Goal: Information Seeking & Learning: Learn about a topic

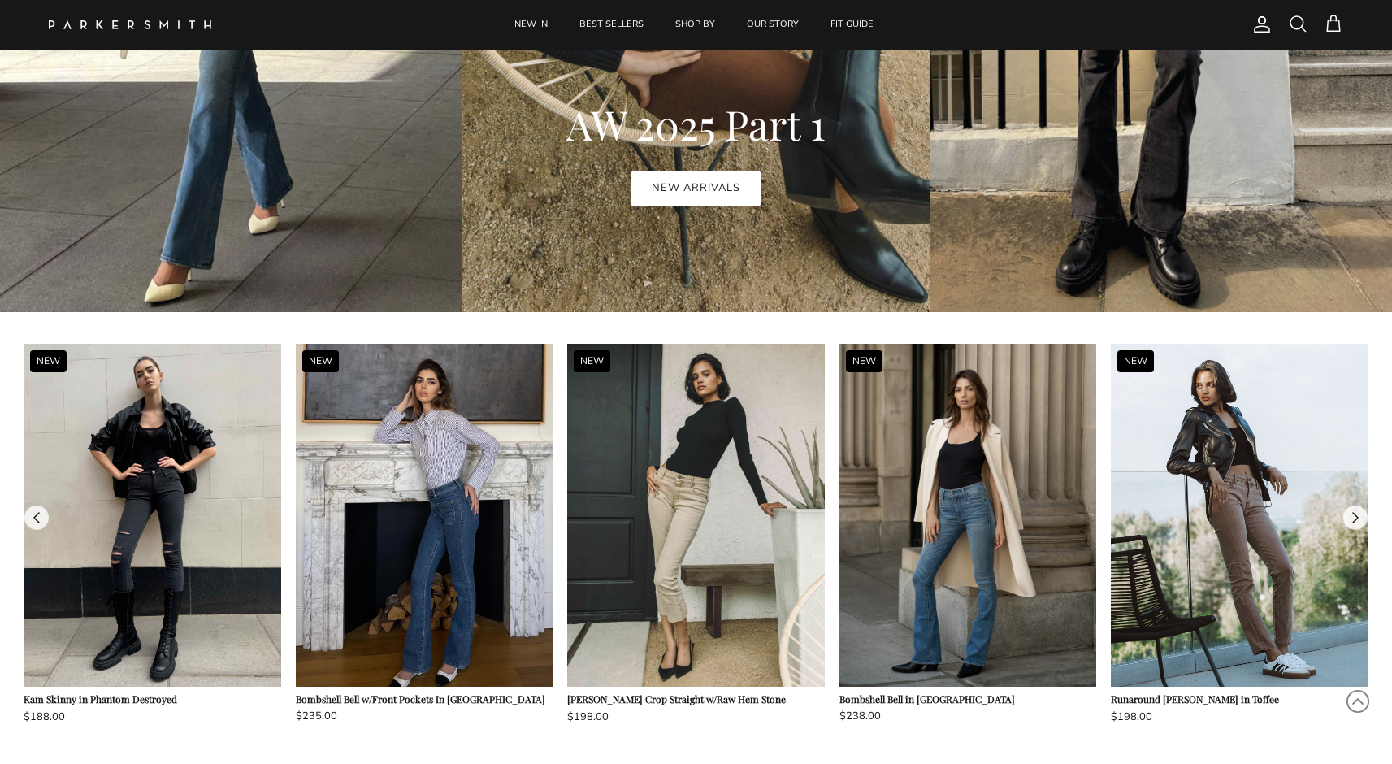
scroll to position [1261, 0]
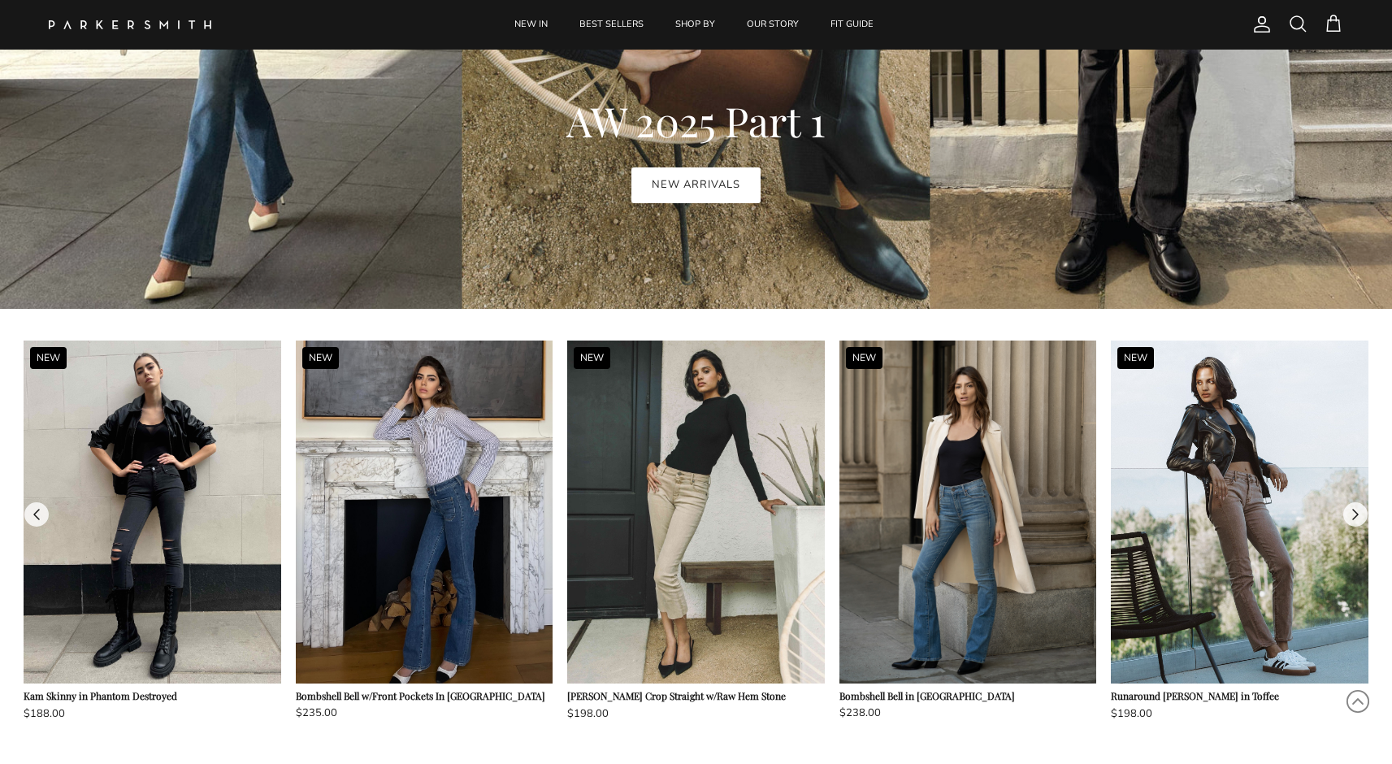
click at [490, 454] on img at bounding box center [425, 511] width 258 height 343
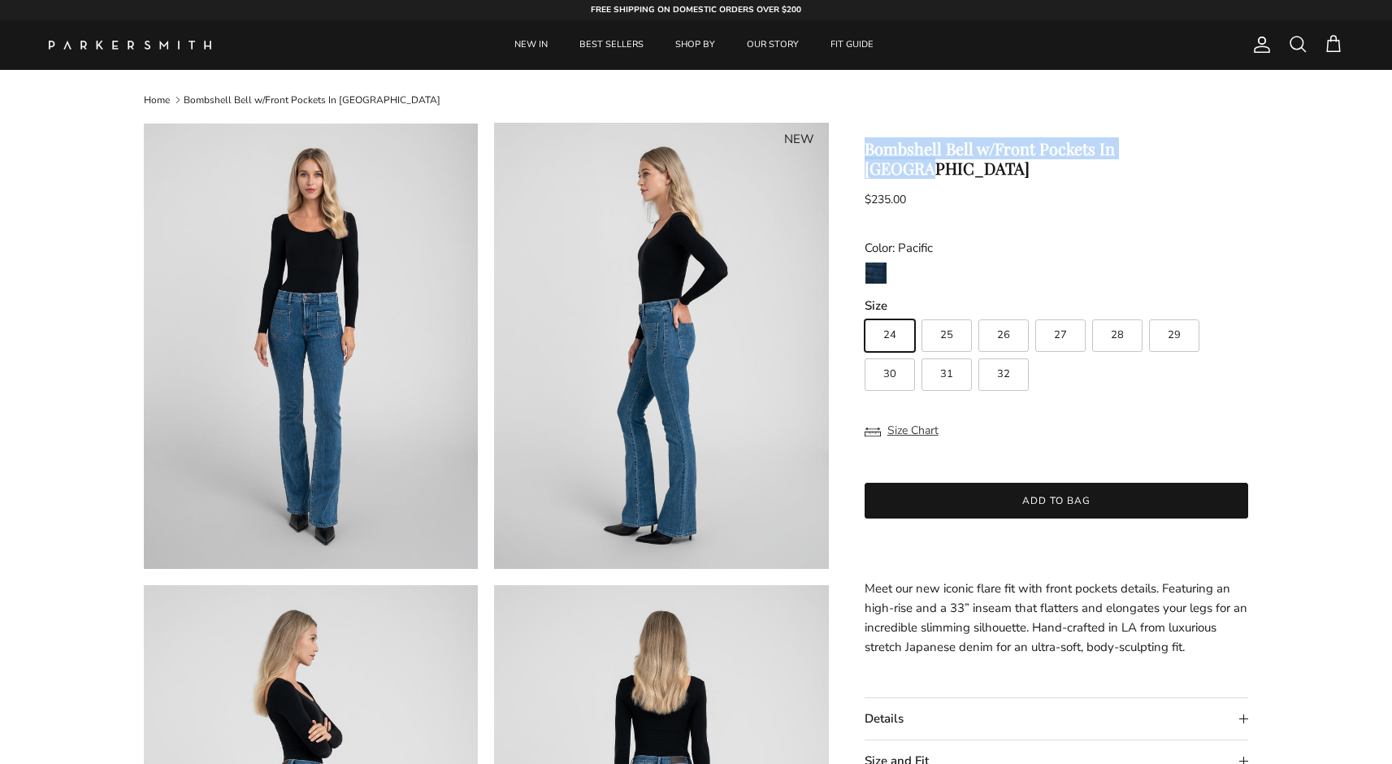
drag, startPoint x: 869, startPoint y: 146, endPoint x: 1211, endPoint y: 147, distance: 342.1
click at [1211, 147] on h1 "Bombshell Bell w/Front Pockets In [GEOGRAPHIC_DATA]" at bounding box center [1056, 158] width 384 height 39
copy h1 "Bombshell Bell w/Front Pockets In [GEOGRAPHIC_DATA]"
click at [1303, 40] on span at bounding box center [1297, 43] width 19 height 19
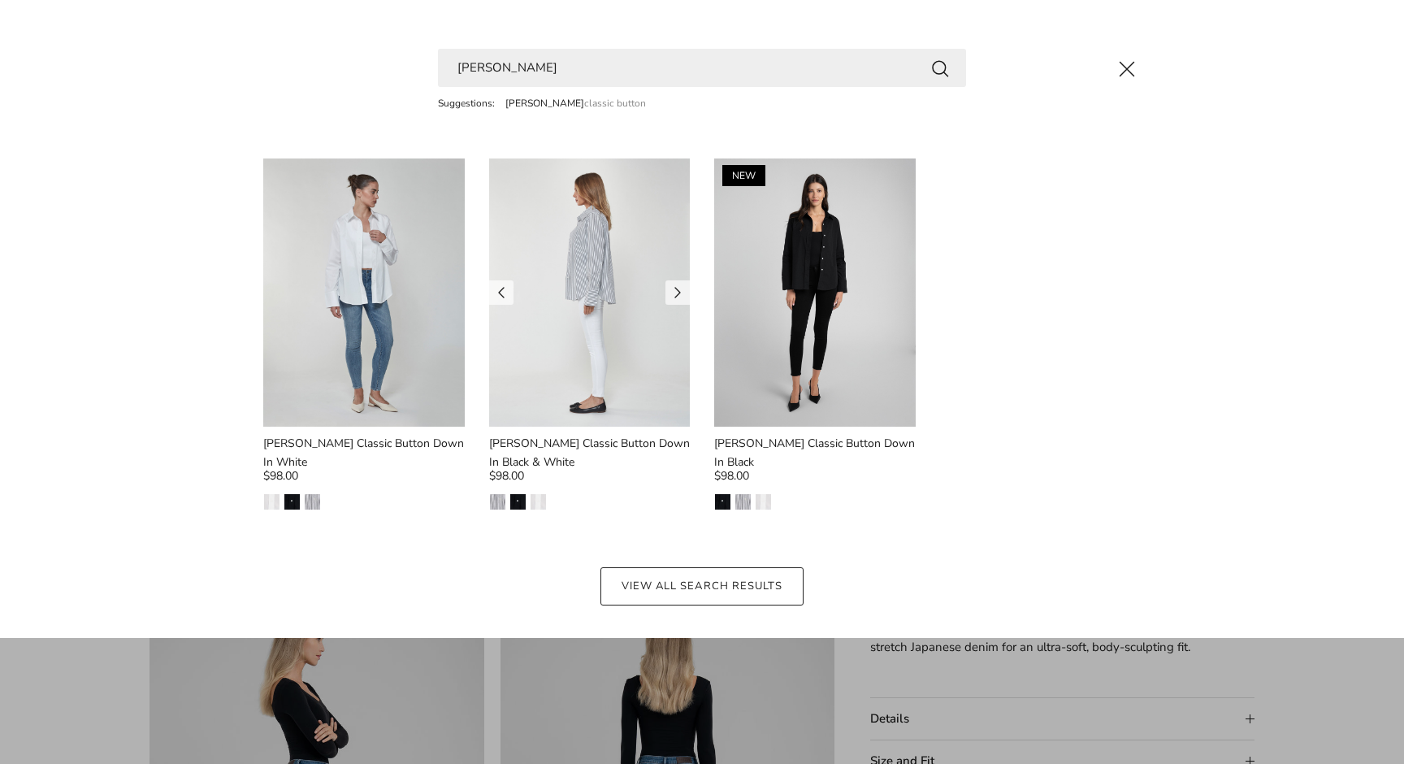
type input "billy"
click at [664, 260] on img at bounding box center [589, 292] width 201 height 268
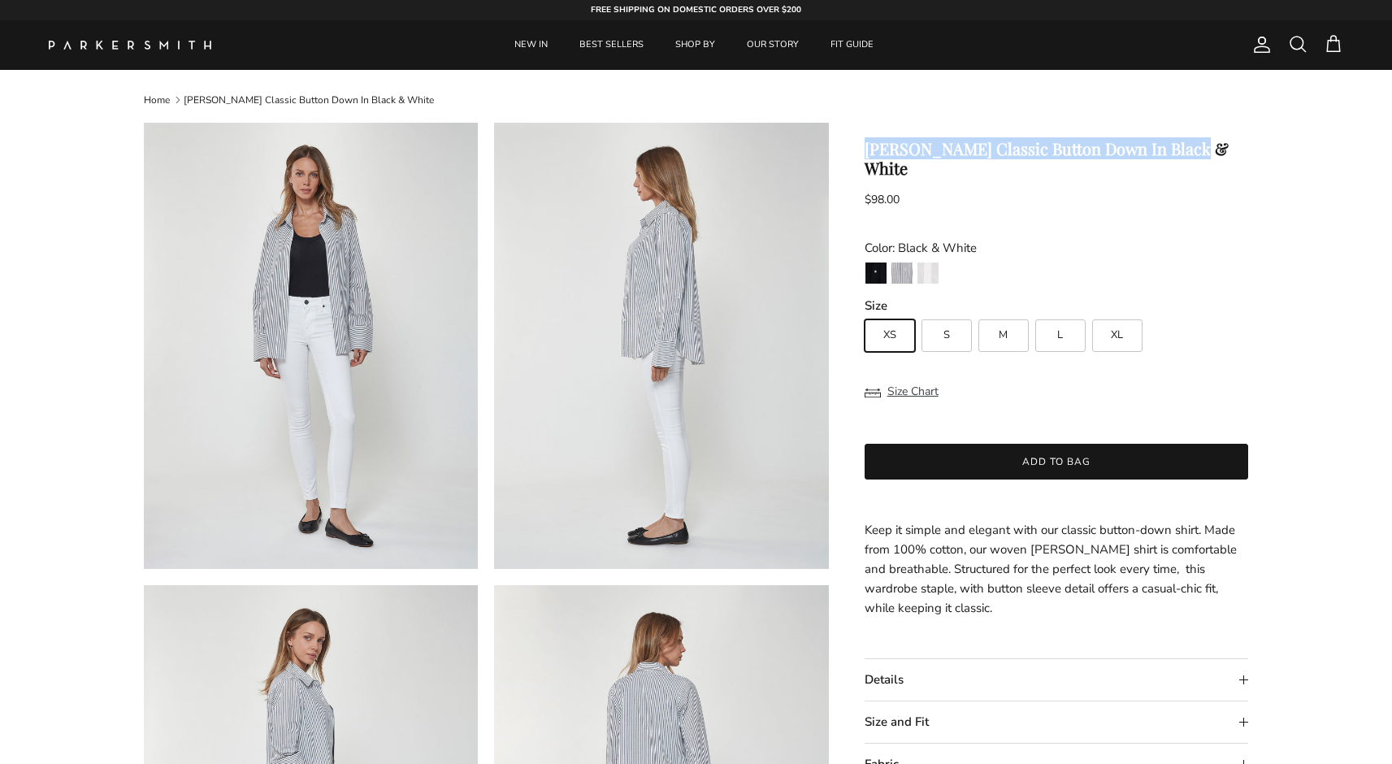
drag, startPoint x: 1196, startPoint y: 149, endPoint x: 864, endPoint y: 146, distance: 331.5
click at [864, 146] on h1 "[PERSON_NAME] Classic Button Down In Black & White" at bounding box center [1056, 158] width 384 height 39
copy h1 "[PERSON_NAME] Classic Button Down In Black & White"
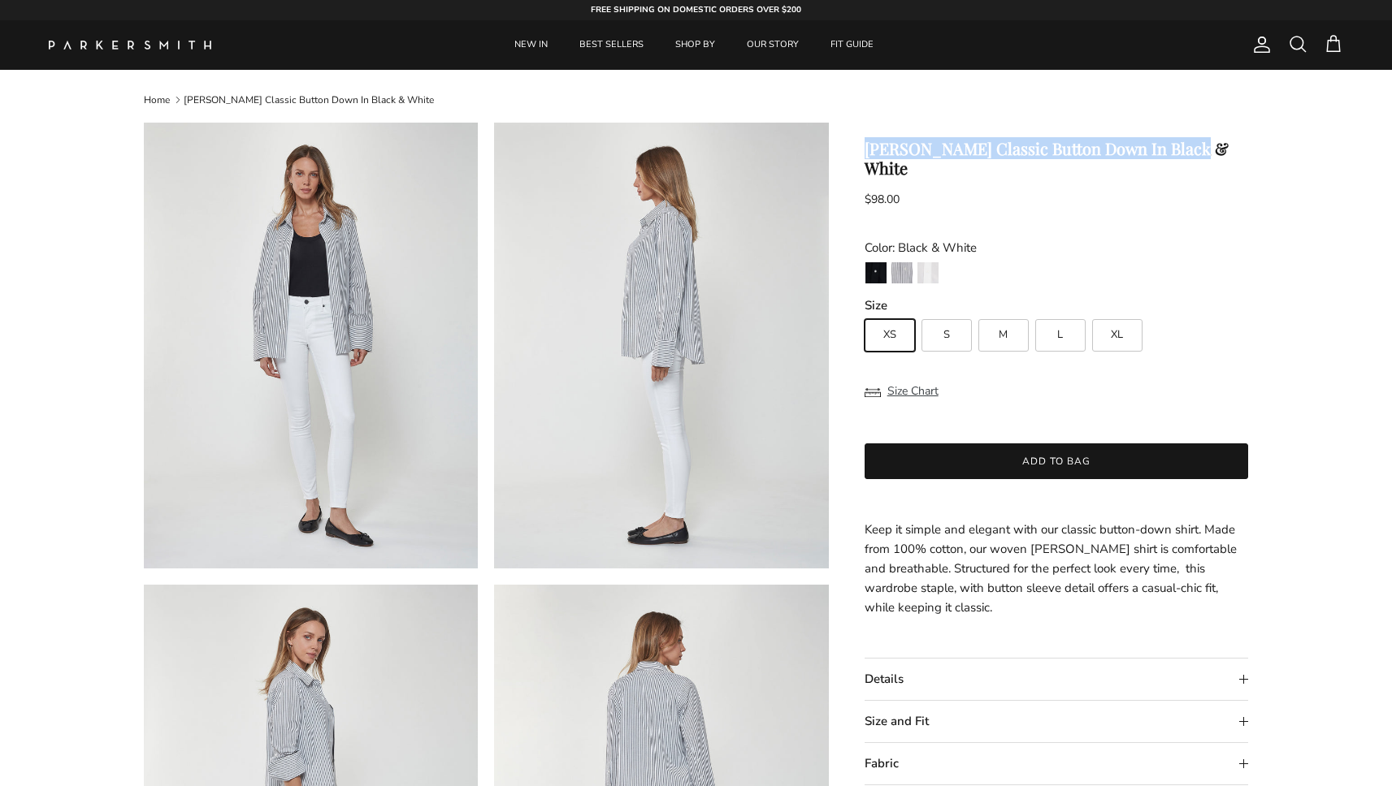
click at [1295, 45] on span at bounding box center [1297, 43] width 19 height 19
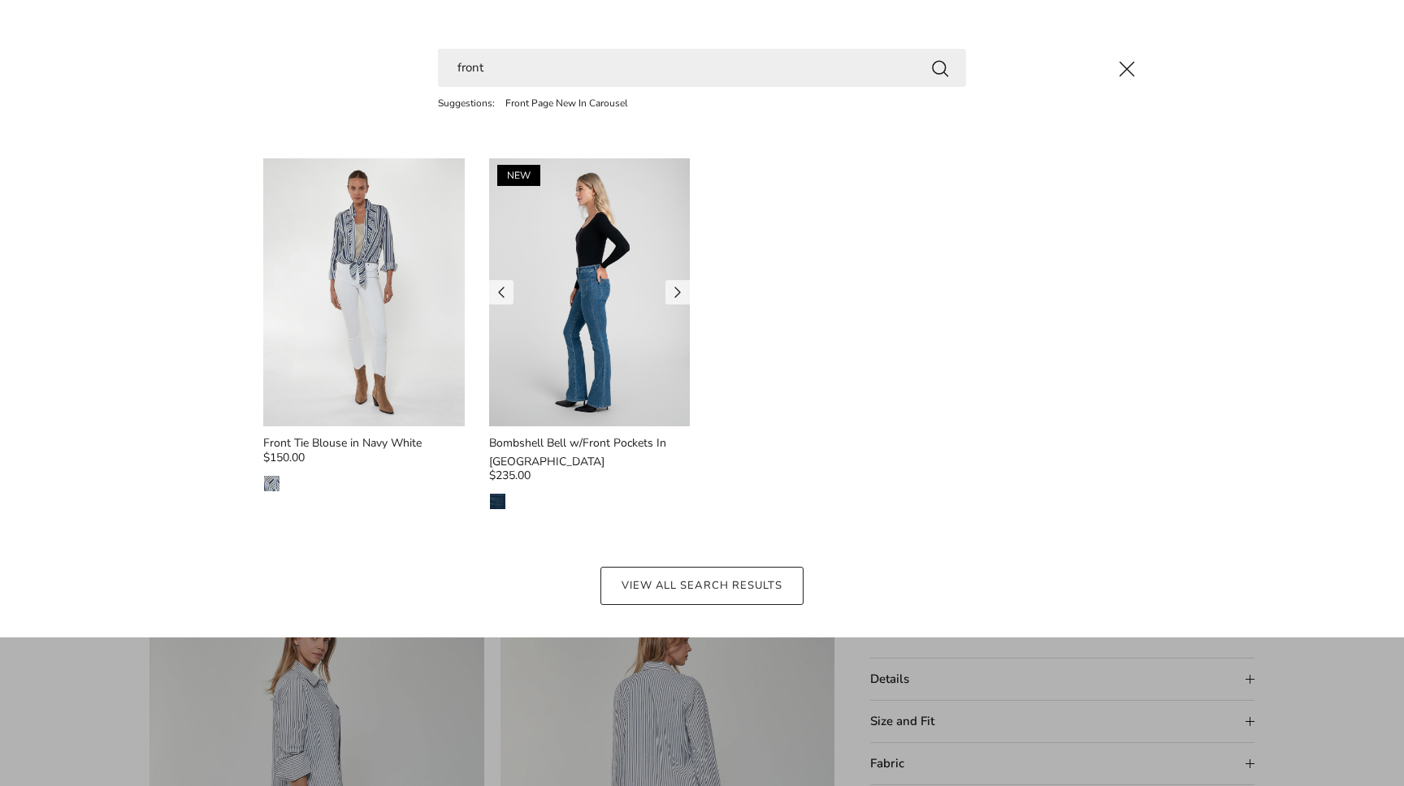
type input "front"
click at [608, 310] on img at bounding box center [589, 292] width 201 height 268
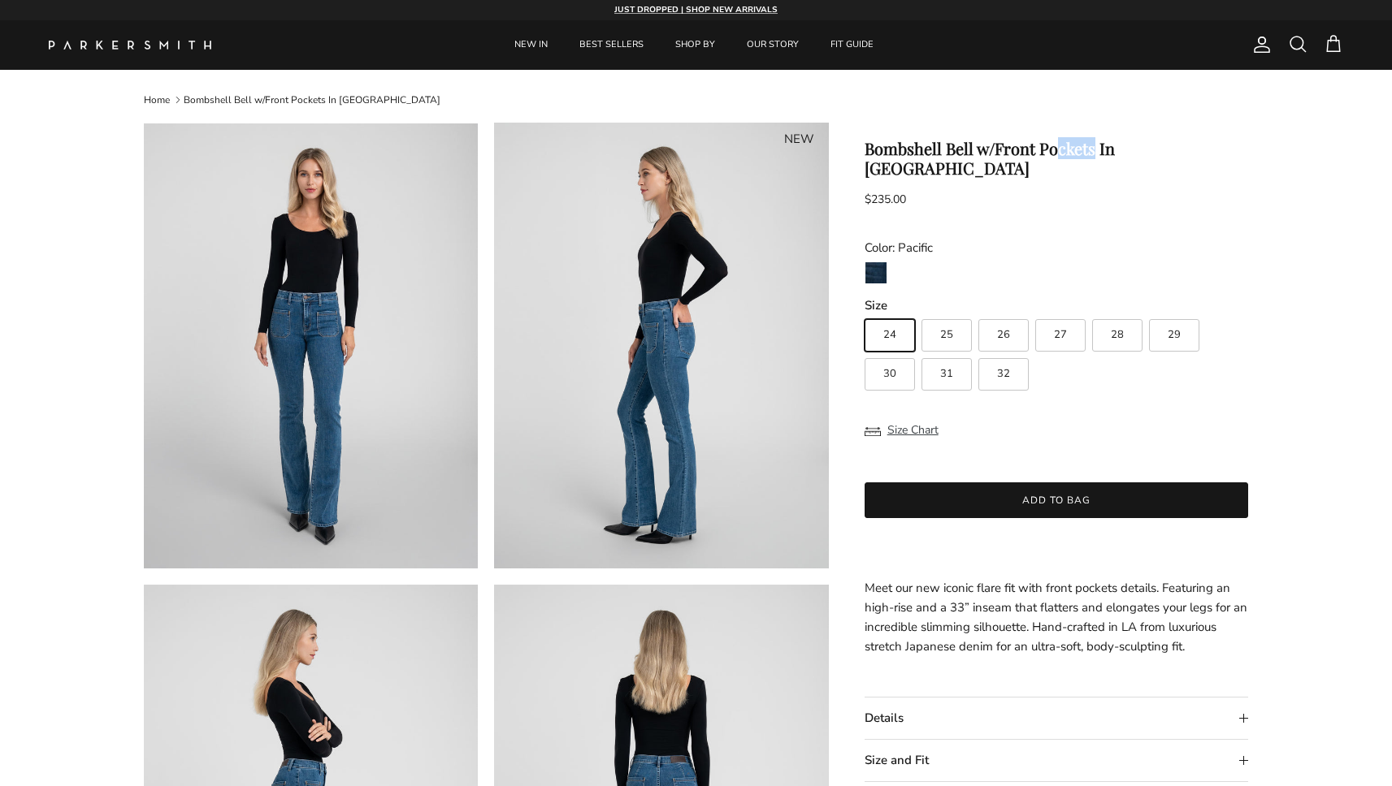
drag, startPoint x: 1105, startPoint y: 153, endPoint x: 1068, endPoint y: 153, distance: 36.6
click at [1068, 153] on h1 "Bombshell Bell w/Front Pockets In Pacific" at bounding box center [1056, 158] width 384 height 39
drag, startPoint x: 1187, startPoint y: 151, endPoint x: 847, endPoint y: 149, distance: 339.6
click at [954, 186] on div "$235.00 Unit price / Unavailable" at bounding box center [1056, 202] width 384 height 32
